Goal: Task Accomplishment & Management: Manage account settings

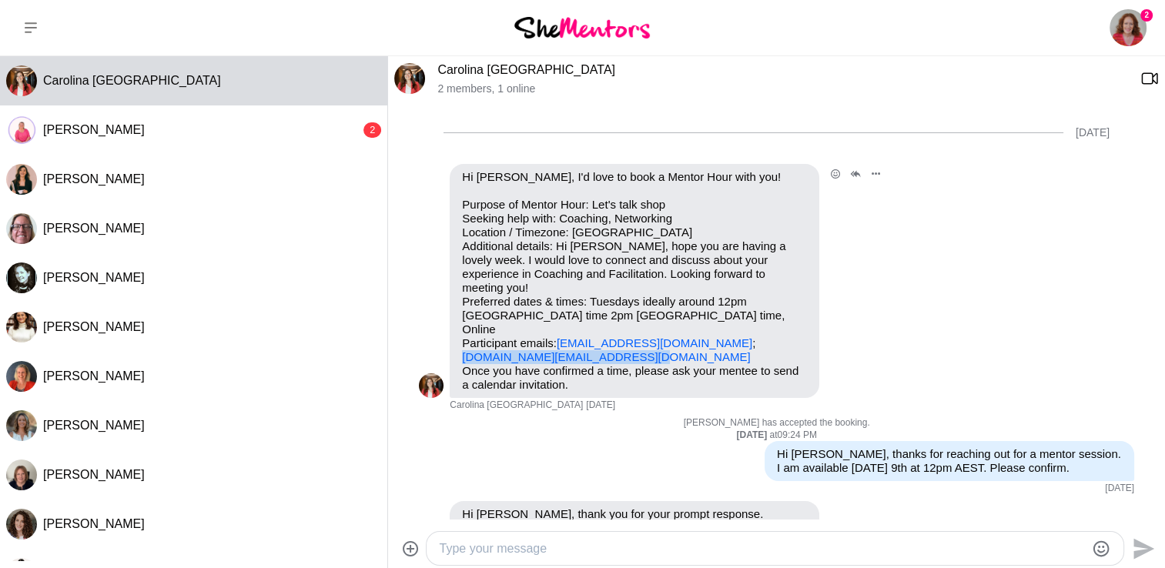
drag, startPoint x: 632, startPoint y: 330, endPoint x: 459, endPoint y: 330, distance: 173.3
click at [459, 330] on div "Hi [PERSON_NAME], I'd love to book a Mentor Hour with you! Purpose of Mentor Ho…" at bounding box center [635, 281] width 370 height 234
drag, startPoint x: 459, startPoint y: 330, endPoint x: 480, endPoint y: 330, distance: 20.8
copy link "[DOMAIN_NAME][EMAIL_ADDRESS][DOMAIN_NAME]"
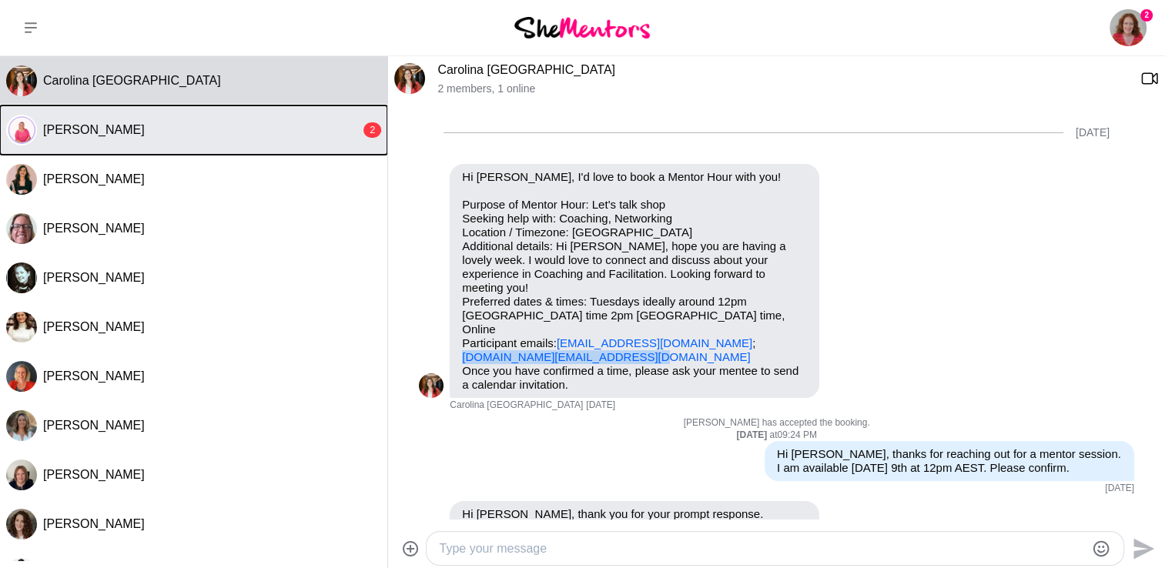
click at [76, 126] on span "[PERSON_NAME]" at bounding box center [94, 129] width 102 height 13
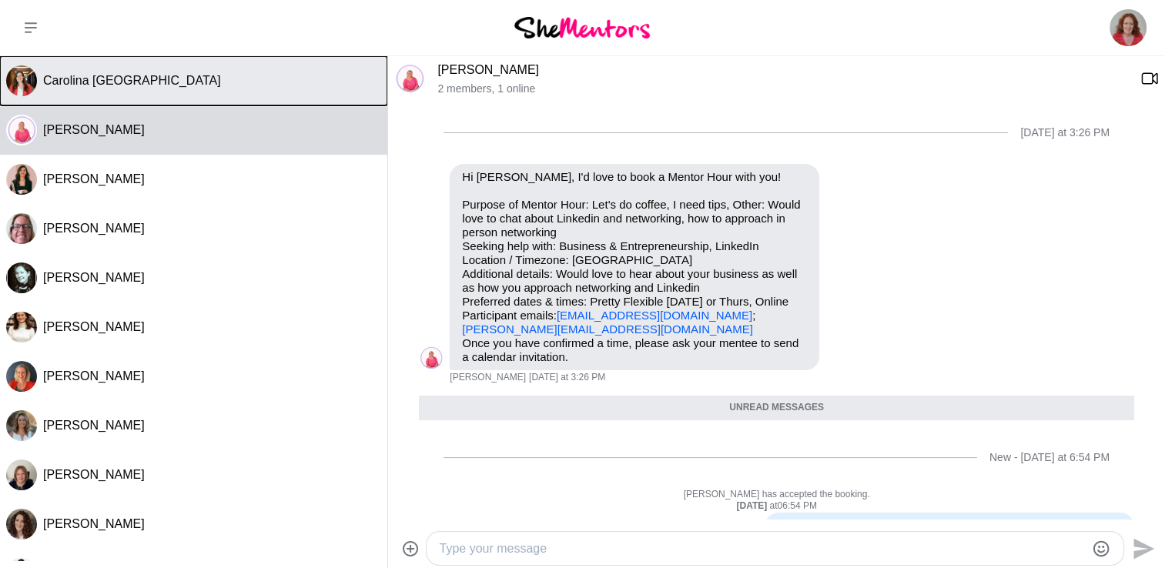
click at [239, 79] on div "Carolina [GEOGRAPHIC_DATA]" at bounding box center [212, 80] width 338 height 15
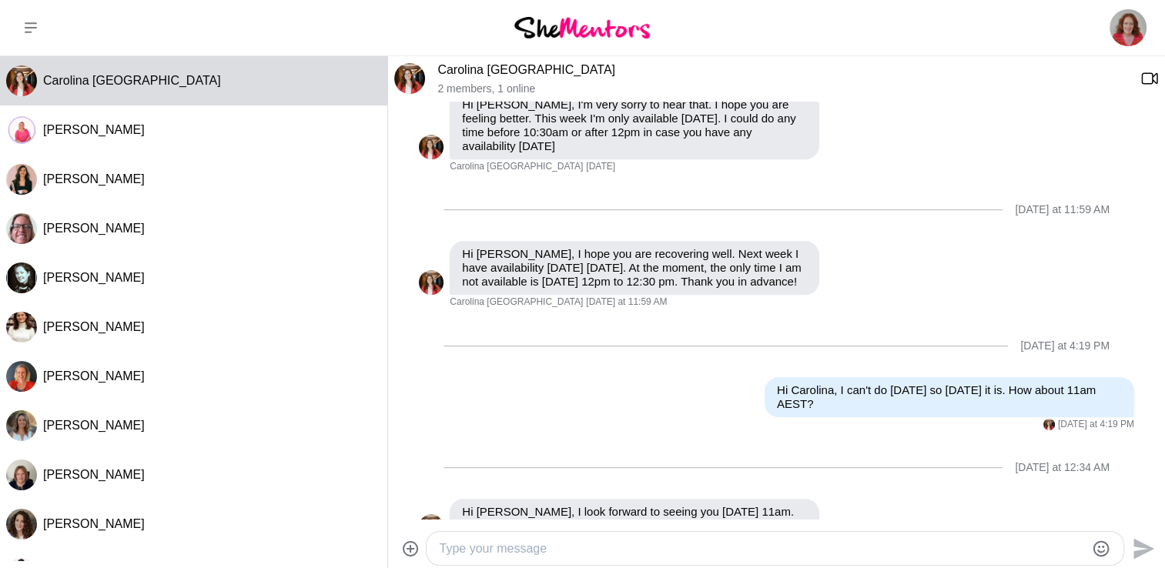
scroll to position [721, 0]
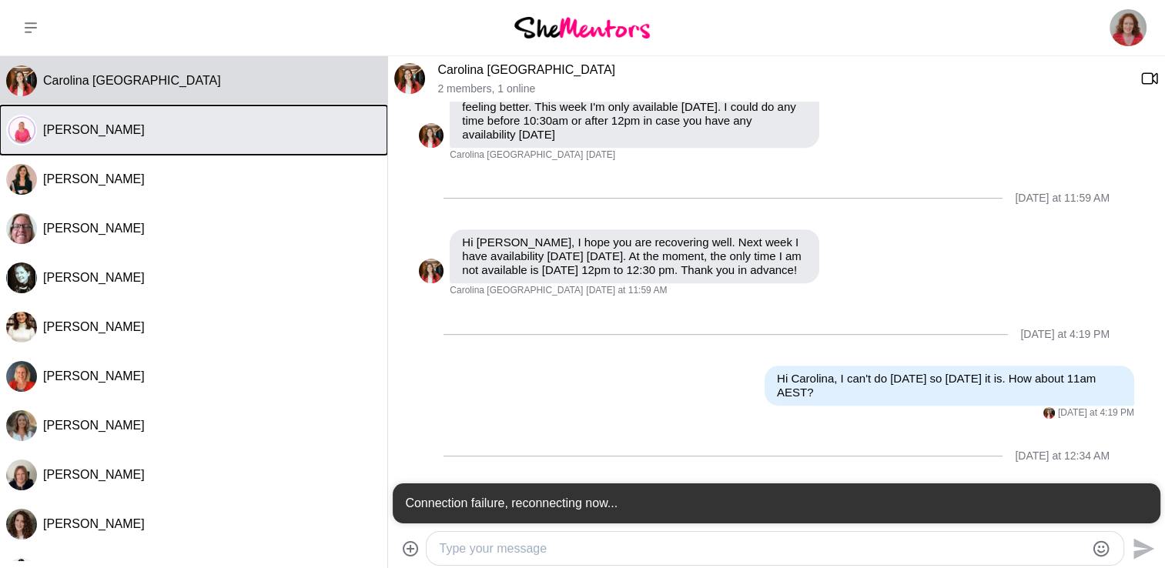
click at [114, 129] on span "[PERSON_NAME]" at bounding box center [94, 129] width 102 height 13
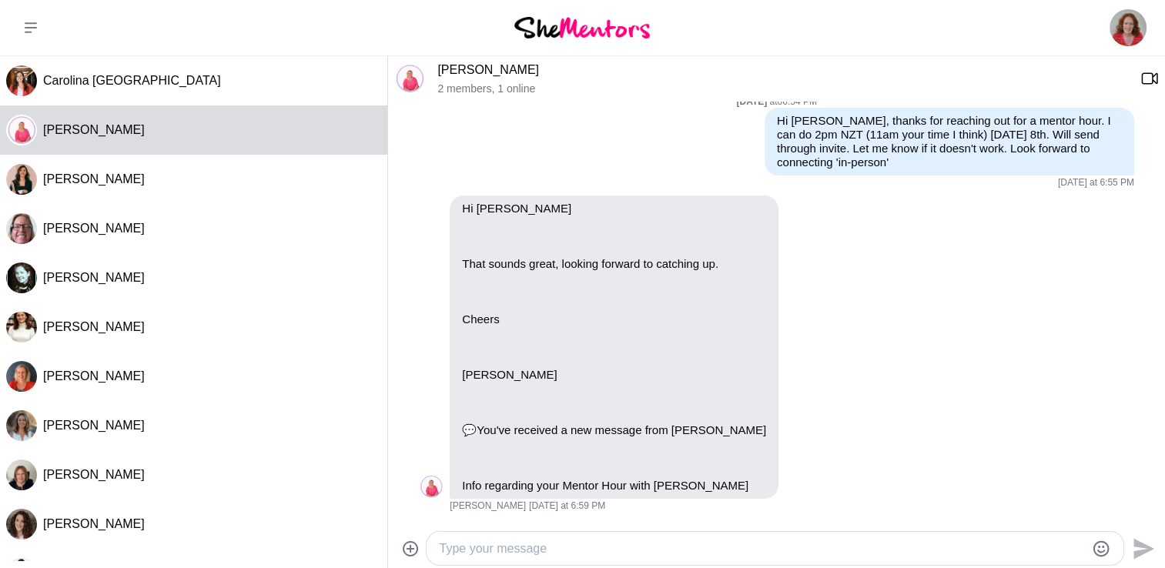
scroll to position [319, 0]
click at [518, 544] on textarea "Type your message" at bounding box center [762, 549] width 646 height 18
click at [507, 550] on textarea "Type your message" at bounding box center [762, 549] width 646 height 18
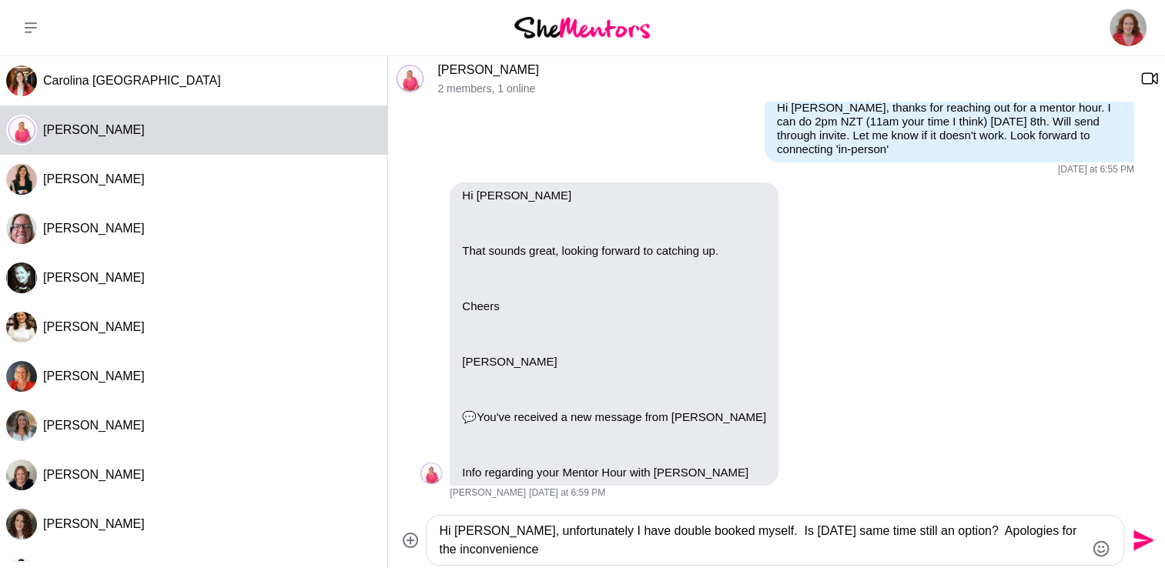
click at [726, 534] on textarea "Hi [PERSON_NAME], unfortunately I have double booked myself. Is [DATE] same tim…" at bounding box center [762, 540] width 646 height 37
click at [676, 552] on textarea "Hi [PERSON_NAME], unfortunately I have double booked myself [DATE]. Is [DATE] s…" at bounding box center [762, 540] width 646 height 37
type textarea "Hi [PERSON_NAME], unfortunately I have double booked myself [DATE]. Is [DATE] s…"
click at [1146, 531] on icon "Send" at bounding box center [1142, 540] width 25 height 25
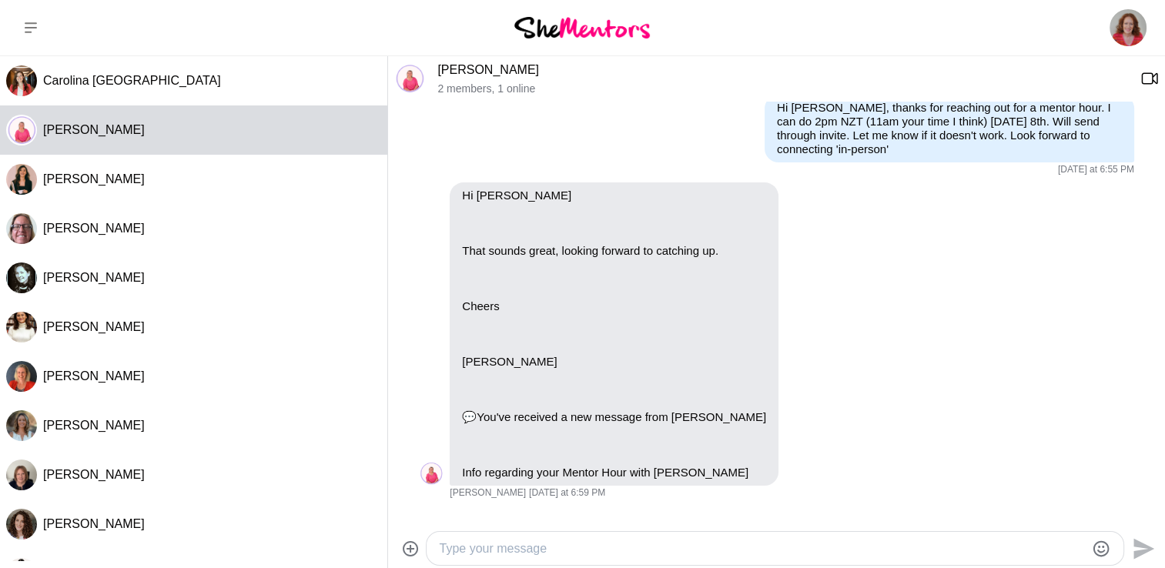
scroll to position [455, 0]
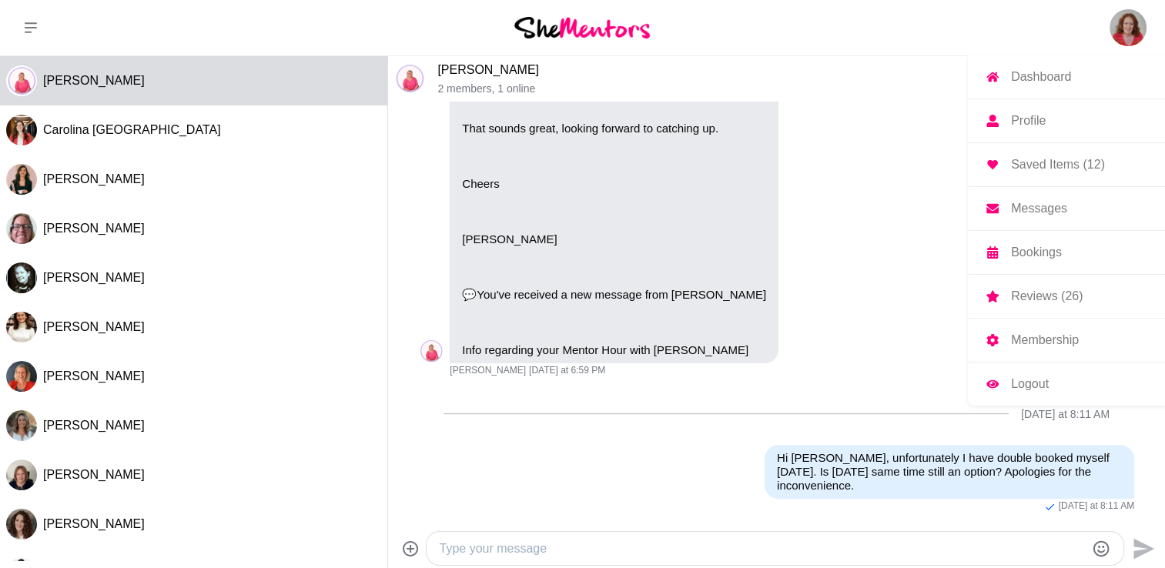
click at [1135, 19] on img at bounding box center [1128, 27] width 37 height 37
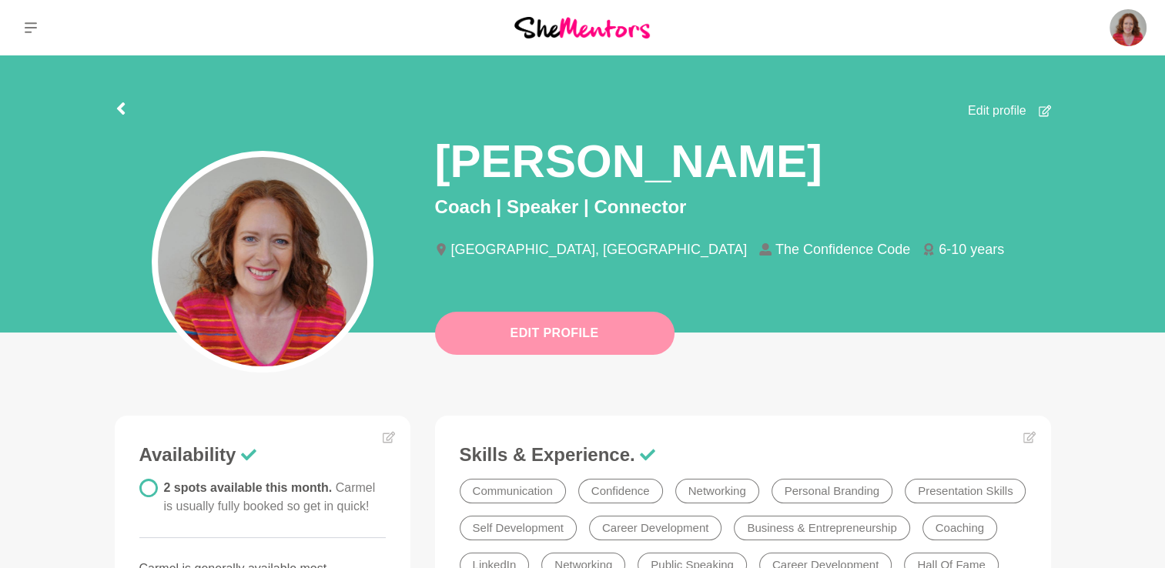
click at [571, 327] on button "Edit Profile" at bounding box center [555, 333] width 240 height 43
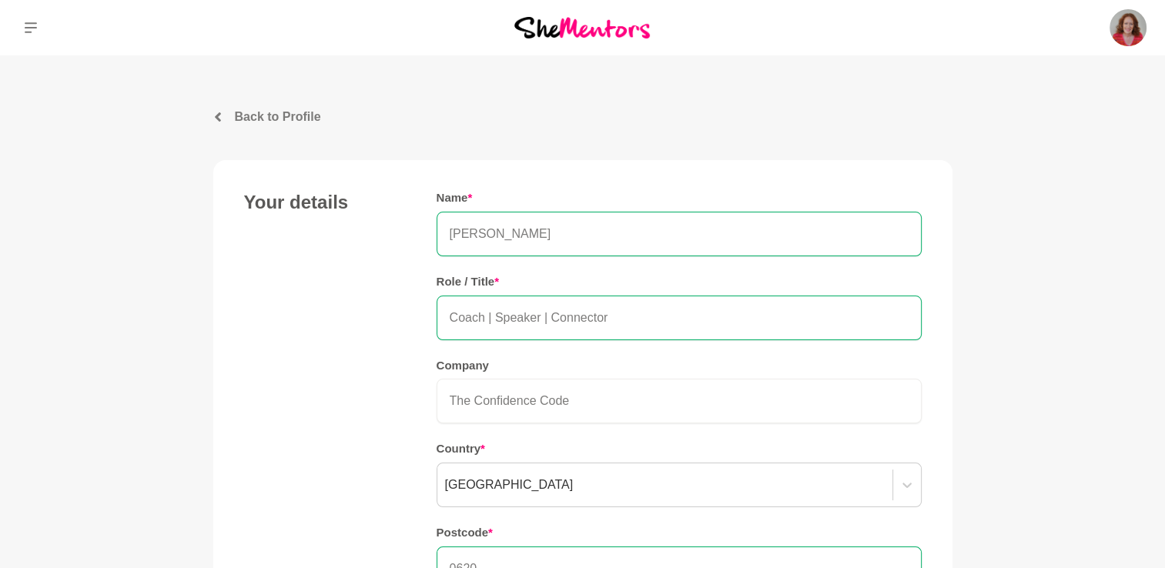
click at [228, 114] on link "Back to Profile" at bounding box center [582, 117] width 739 height 18
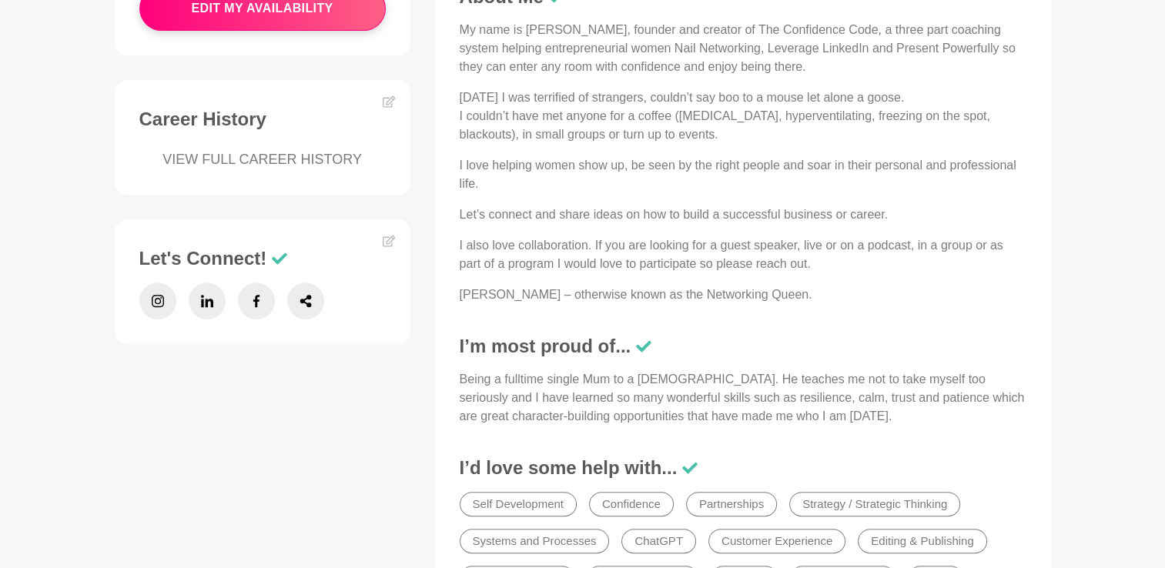
scroll to position [673, 0]
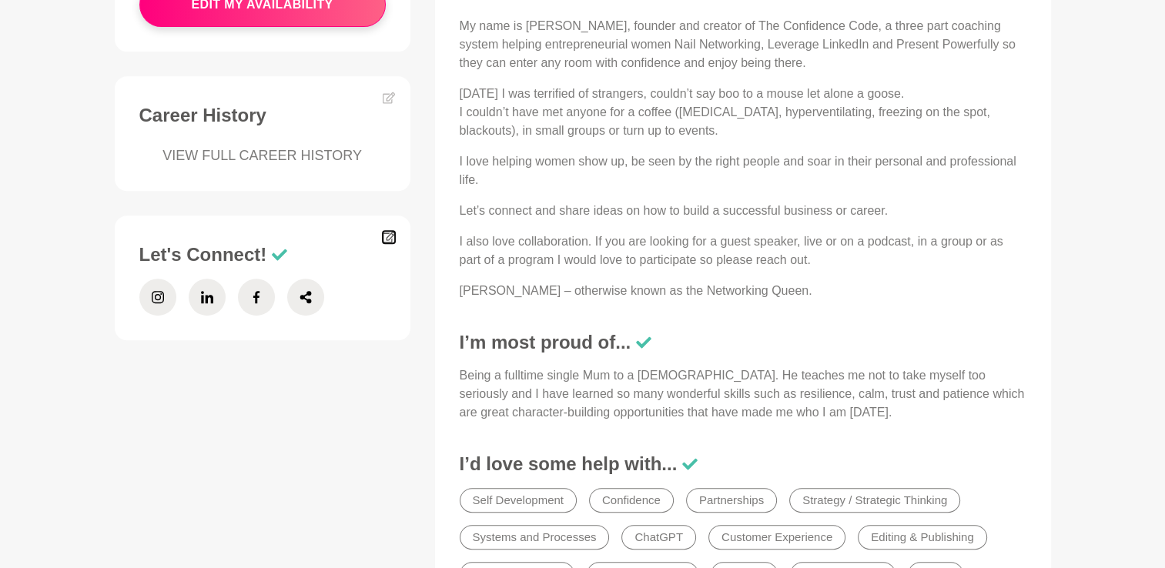
click at [387, 233] on icon at bounding box center [388, 238] width 12 height 12
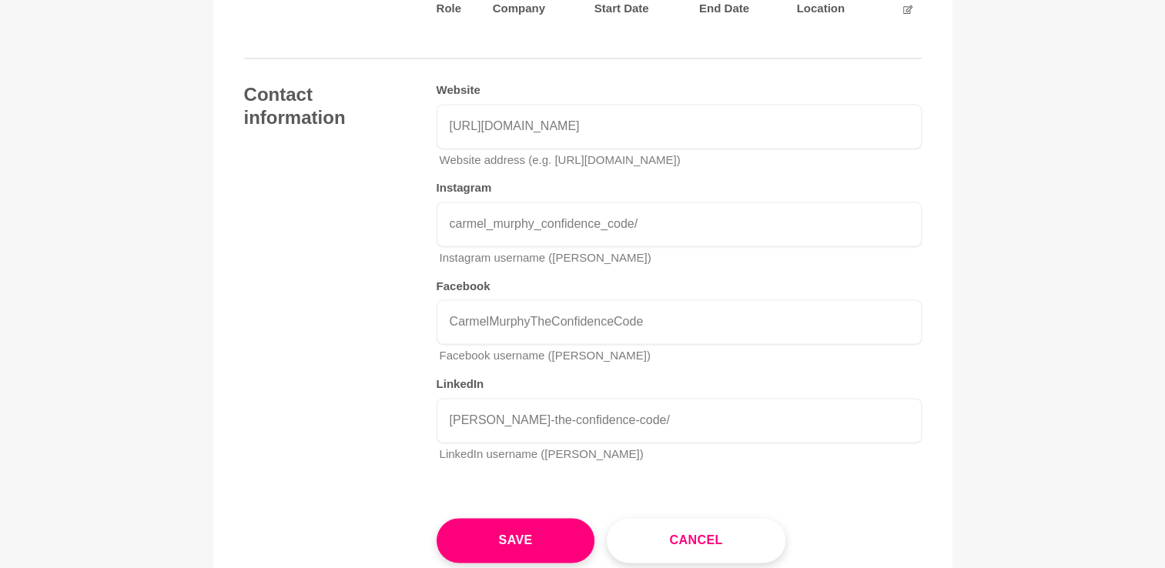
scroll to position [2231, 0]
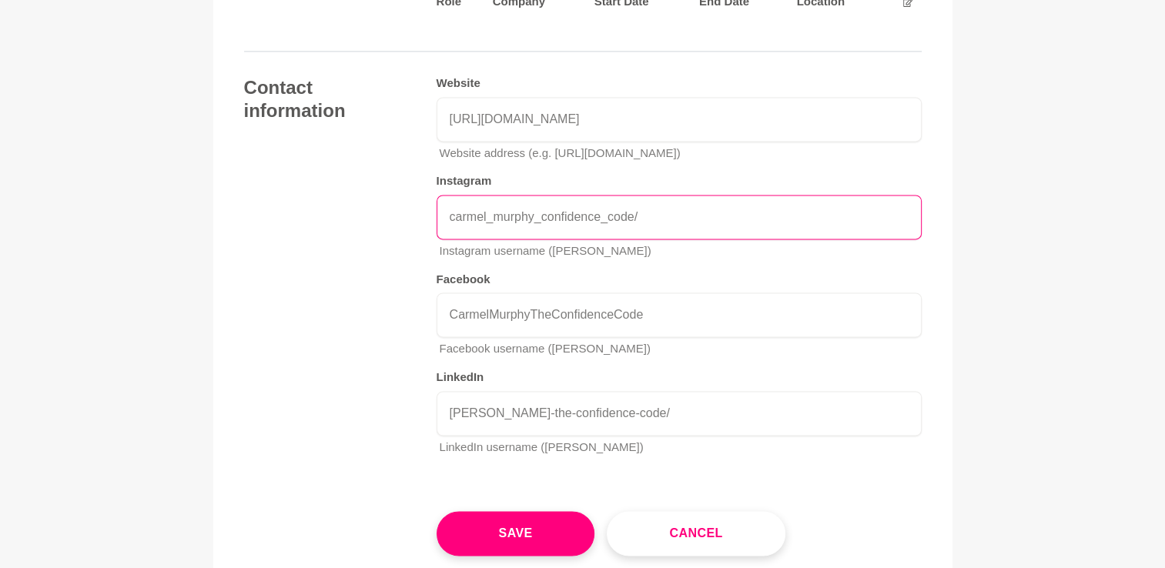
drag, startPoint x: 653, startPoint y: 206, endPoint x: 432, endPoint y: 213, distance: 221.2
click at [432, 213] on div "Contact information Website [URL][DOMAIN_NAME] Website address (e.g. [URL][DOMA…" at bounding box center [583, 272] width 678 height 392
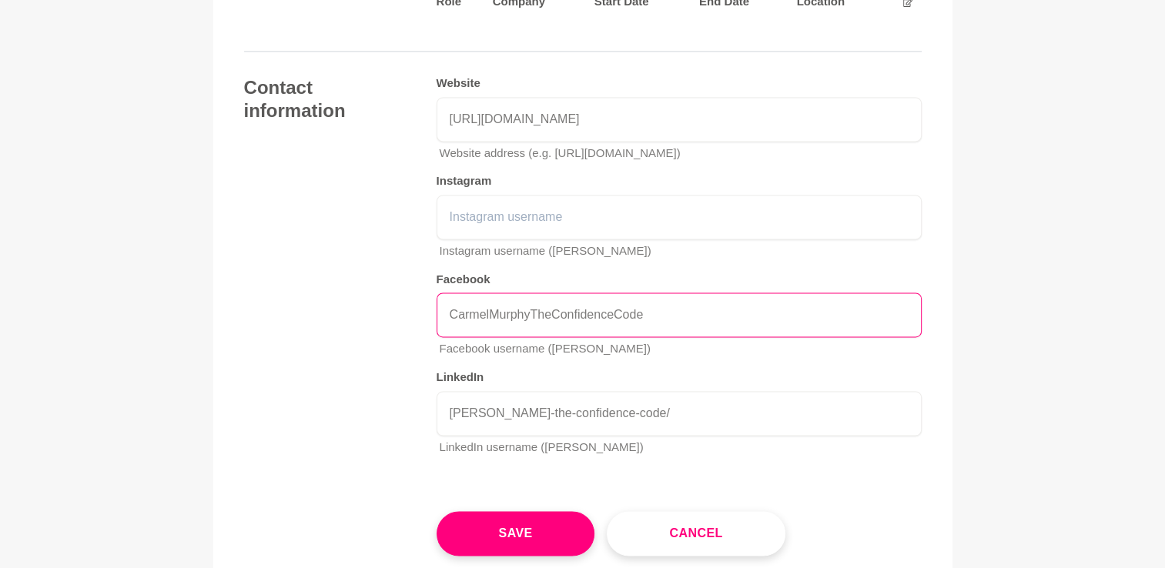
drag, startPoint x: 657, startPoint y: 307, endPoint x: 387, endPoint y: 297, distance: 270.5
click at [387, 297] on div "Contact information Website [URL][DOMAIN_NAME] Website address (e.g. [URL][DOMA…" at bounding box center [583, 272] width 678 height 392
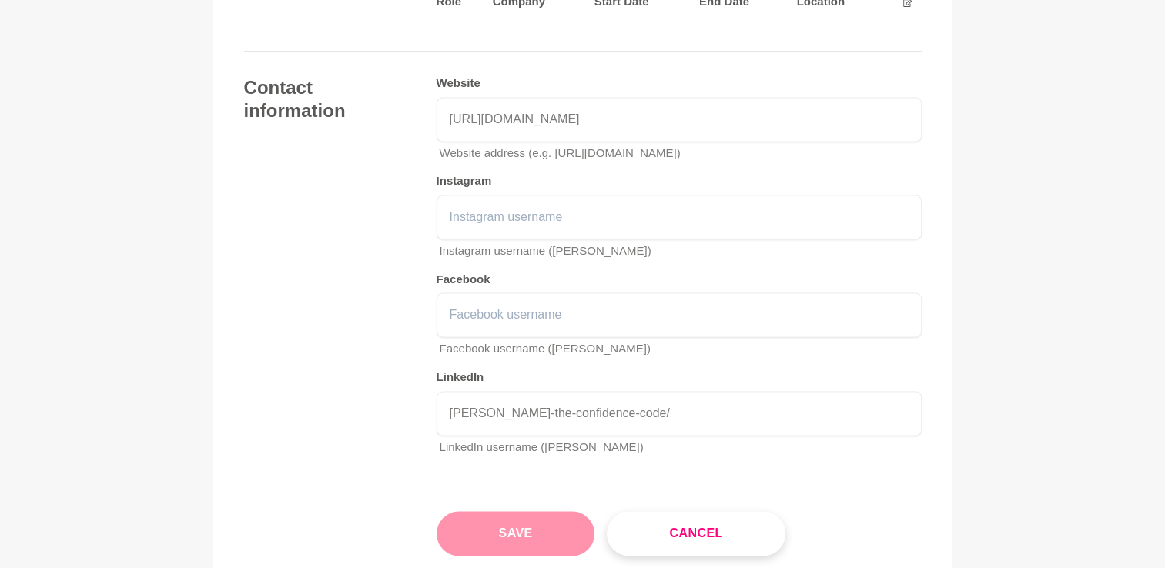
click at [518, 516] on button "Save" at bounding box center [516, 533] width 159 height 45
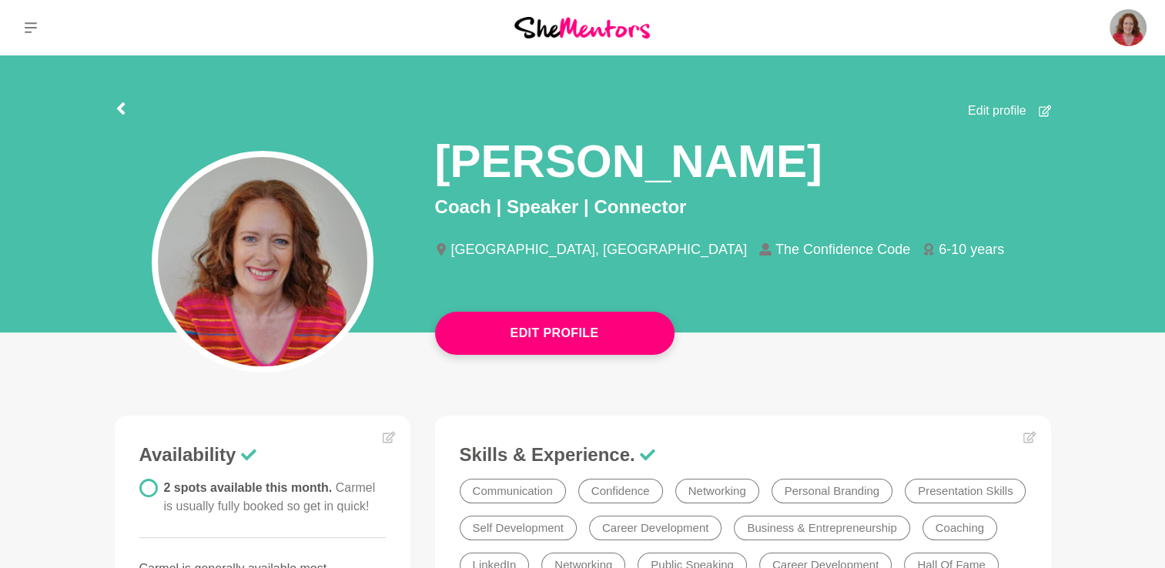
click at [1038, 114] on div "Edit profile" at bounding box center [1009, 111] width 83 height 18
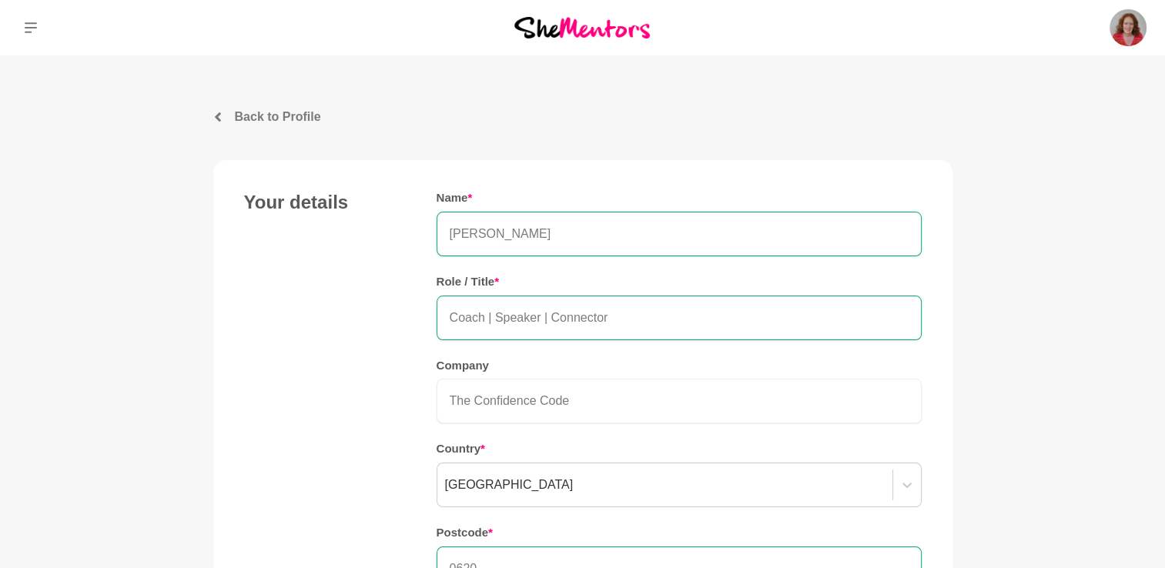
drag, startPoint x: 613, startPoint y: 320, endPoint x: 404, endPoint y: 322, distance: 208.8
click at [404, 322] on div "Your details Name * [PERSON_NAME] Role / Title * Coach | Speaker | Connector Co…" at bounding box center [583, 406] width 678 height 430
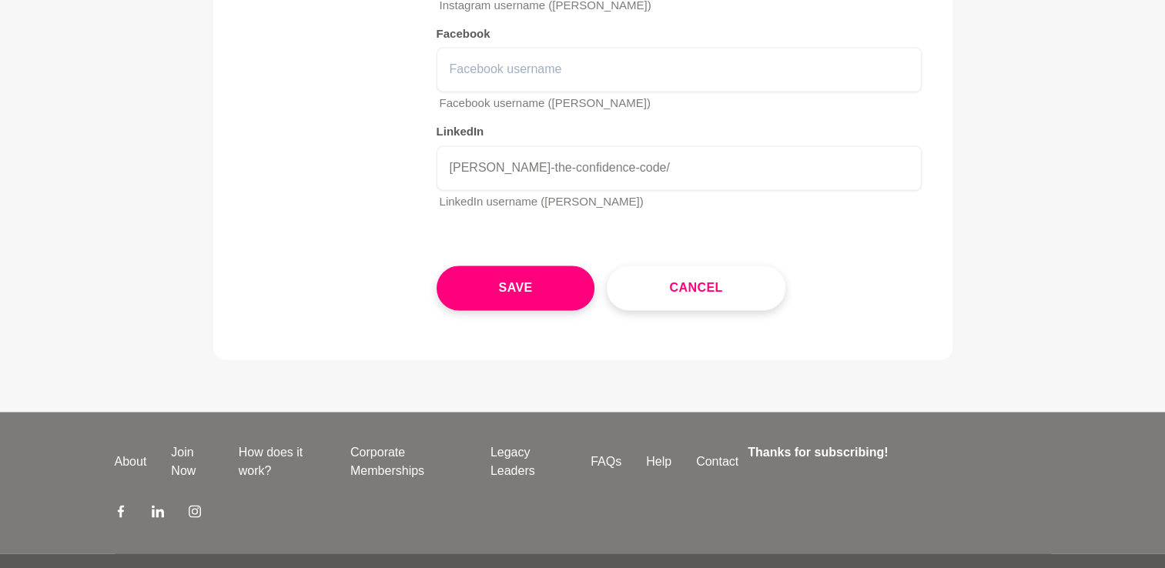
scroll to position [2511, 0]
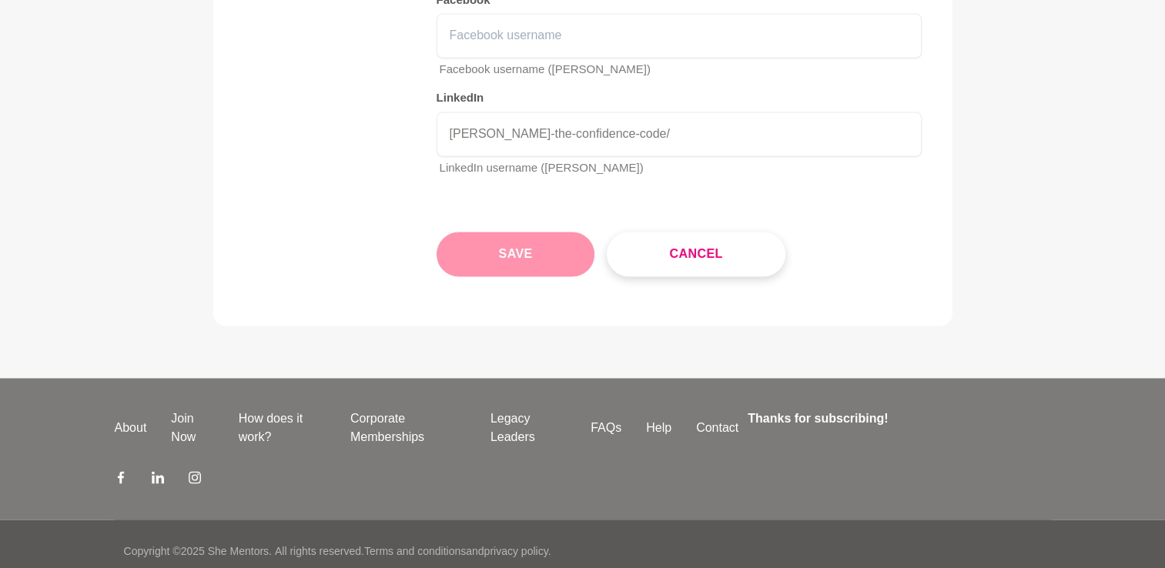
type input "Quiet Confidence Coach"
click at [500, 238] on button "Save" at bounding box center [516, 254] width 159 height 45
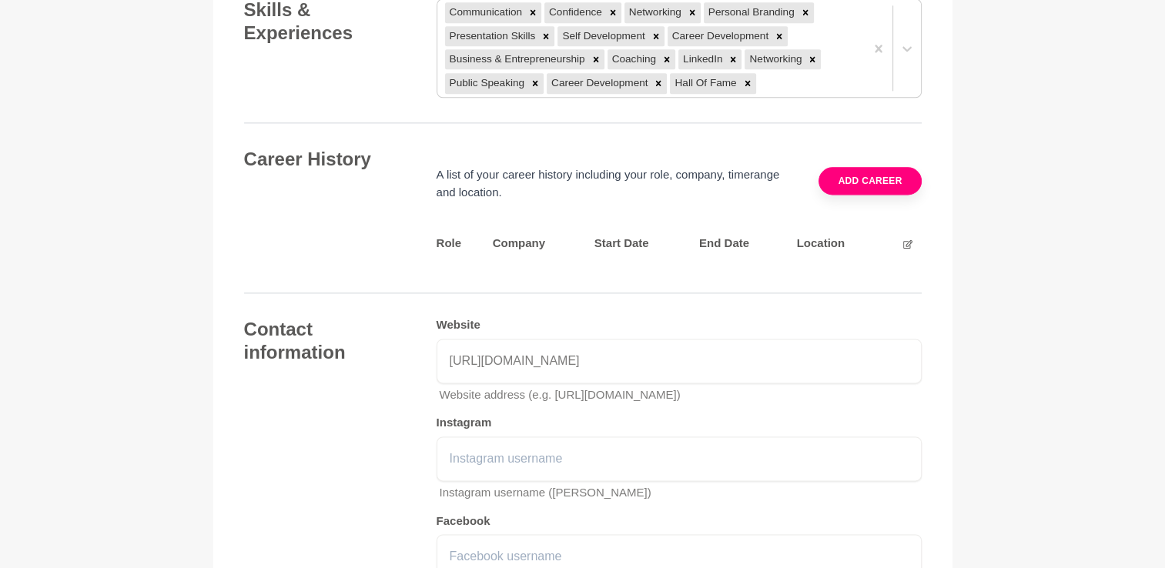
scroll to position [1897, 0]
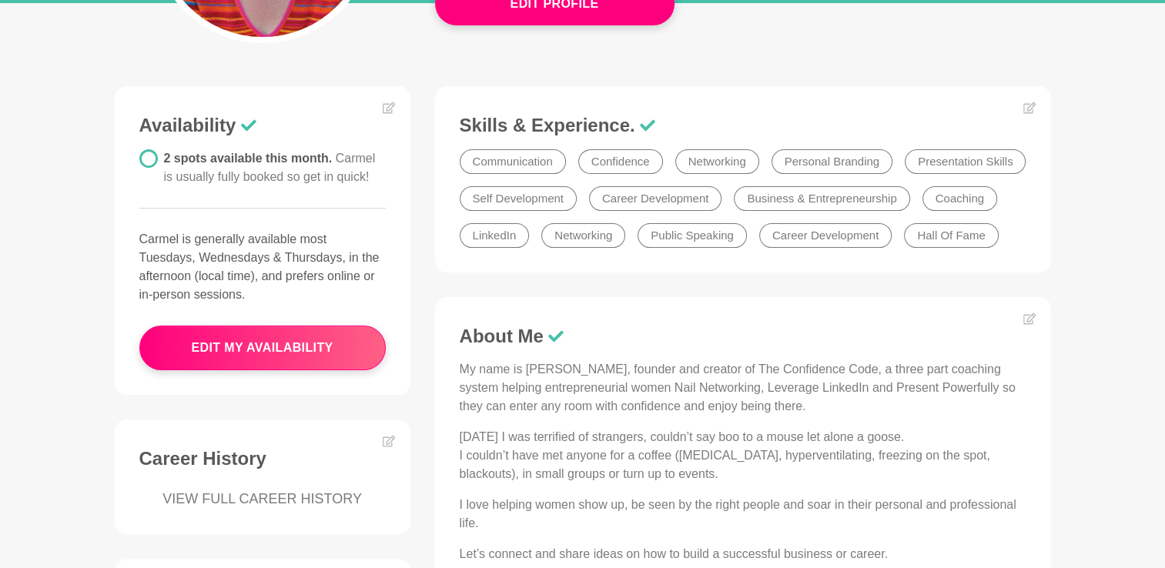
scroll to position [331, 0]
